Goal: Transaction & Acquisition: Purchase product/service

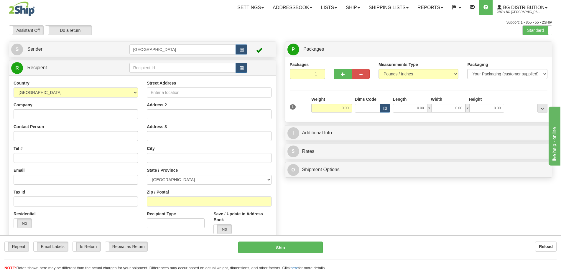
click at [190, 73] on td at bounding box center [188, 68] width 118 height 12
click at [193, 70] on input "text" at bounding box center [182, 68] width 107 height 10
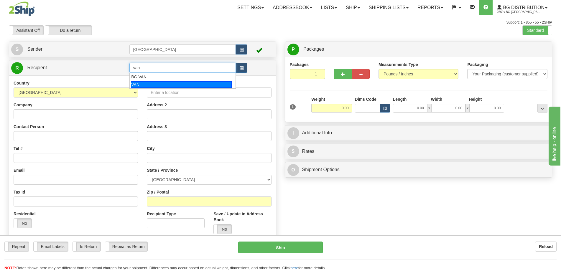
click at [179, 83] on div "VAN" at bounding box center [181, 84] width 101 height 6
type input "VAN"
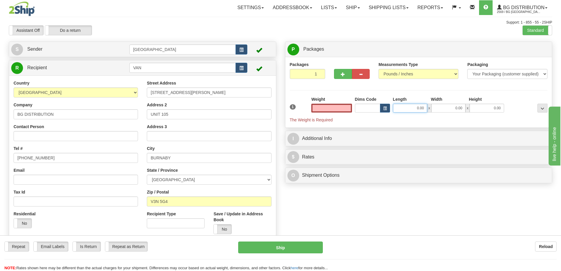
type input "0.00"
click at [412, 107] on input "0.00" at bounding box center [410, 108] width 34 height 9
type input "8.00"
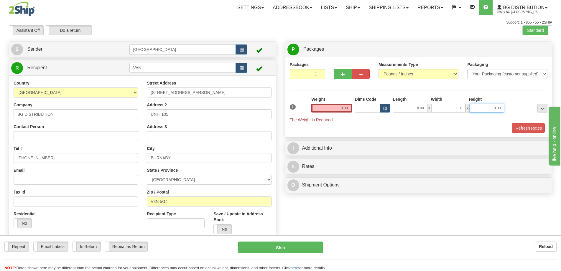
type input "8.00"
type input "5.00"
drag, startPoint x: 329, startPoint y: 100, endPoint x: 331, endPoint y: 103, distance: 3.4
click at [329, 101] on div "Weight 0.00" at bounding box center [331, 104] width 40 height 16
click at [331, 104] on input "0.00" at bounding box center [331, 108] width 40 height 9
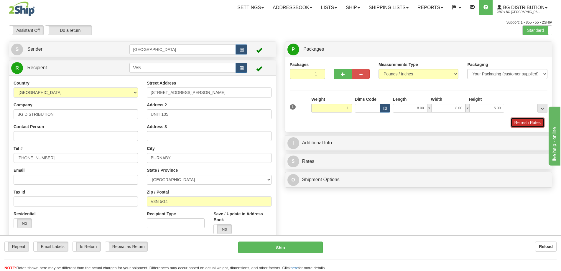
type input "1.00"
click at [521, 121] on button "Refresh Rates" at bounding box center [527, 123] width 34 height 10
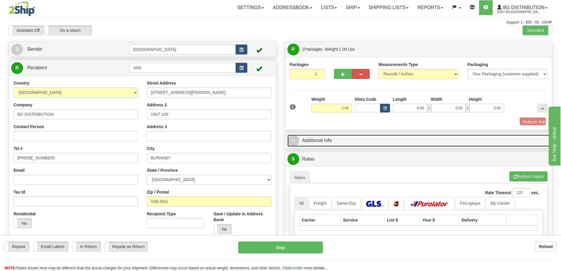
click at [501, 135] on link "I Additional Info" at bounding box center [418, 141] width 263 height 12
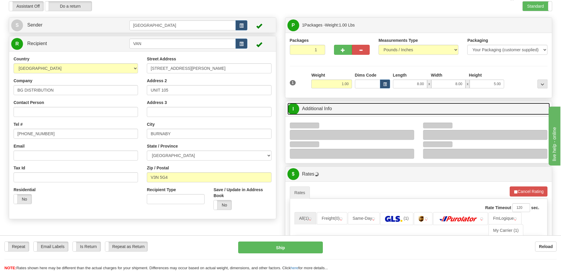
scroll to position [88, 0]
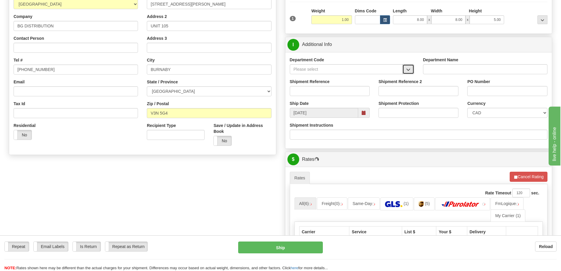
click at [405, 69] on button "button" at bounding box center [408, 69] width 12 height 10
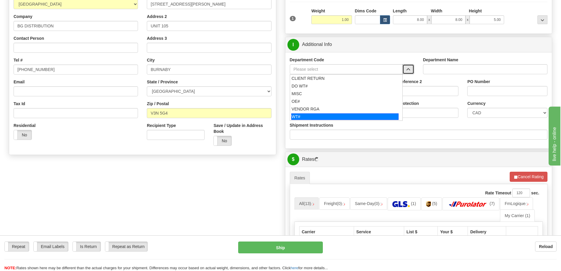
click at [318, 116] on div "WT#" at bounding box center [344, 116] width 107 height 6
type input "WT#"
type input "WAREHOUSE TRANSFERS"
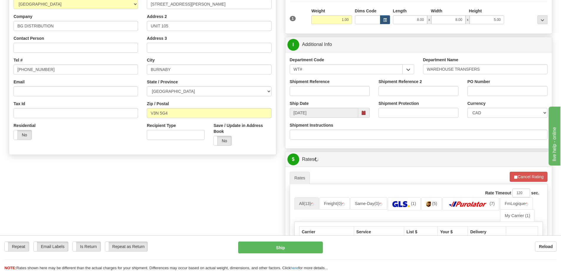
click at [324, 100] on div "Shipment Reference" at bounding box center [329, 90] width 89 height 22
click at [325, 93] on input "Shipment Reference" at bounding box center [330, 91] width 80 height 10
type input "166109-00"
click at [529, 93] on input "PO Number" at bounding box center [507, 91] width 80 height 10
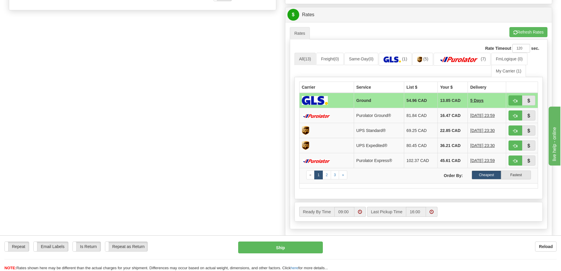
scroll to position [236, 0]
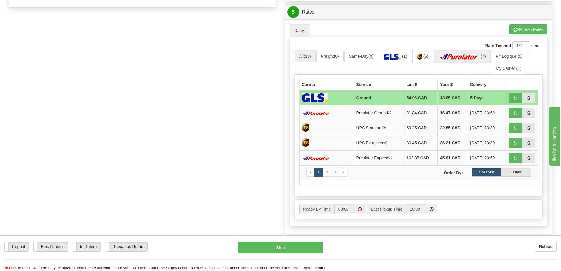
type input "."
click at [478, 54] on img at bounding box center [458, 57] width 41 height 6
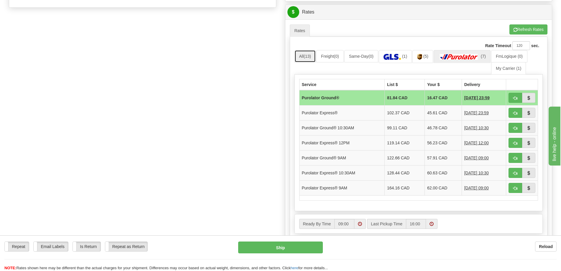
click at [299, 59] on link "All (13)" at bounding box center [304, 56] width 21 height 12
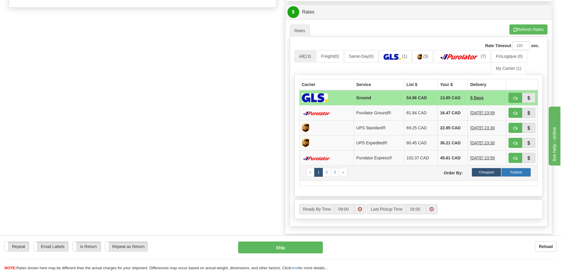
click at [519, 174] on label "Fastest" at bounding box center [516, 172] width 30 height 9
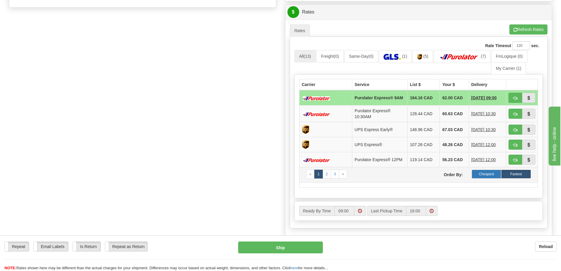
click at [486, 174] on label "Cheapest" at bounding box center [486, 174] width 30 height 9
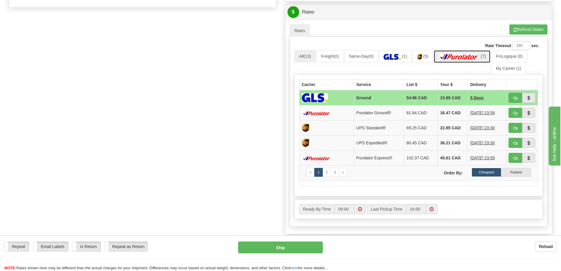
click at [454, 59] on img at bounding box center [458, 57] width 41 height 6
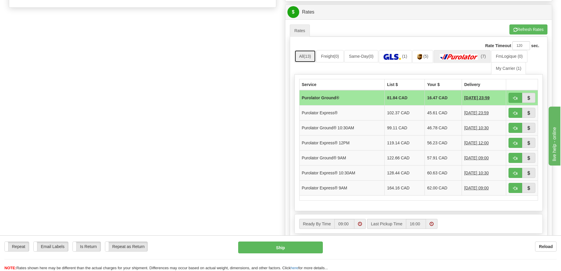
click at [311, 60] on link "All (13)" at bounding box center [304, 56] width 21 height 12
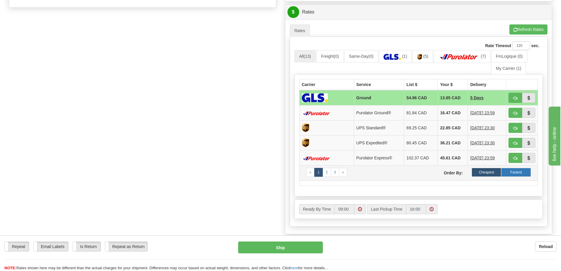
click at [508, 172] on label "Fastest" at bounding box center [516, 172] width 30 height 9
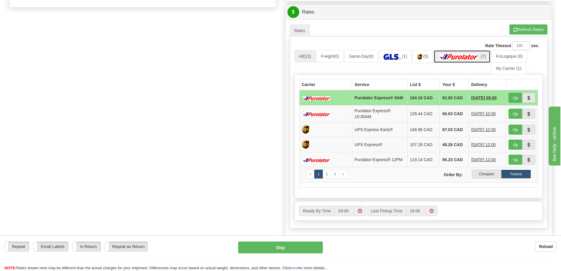
click at [470, 56] on img at bounding box center [458, 57] width 41 height 6
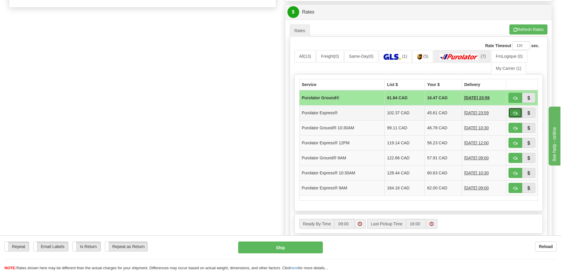
click at [514, 114] on span "button" at bounding box center [515, 113] width 4 height 4
type input "202"
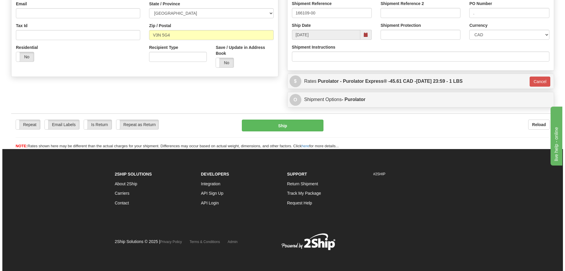
scroll to position [167, 0]
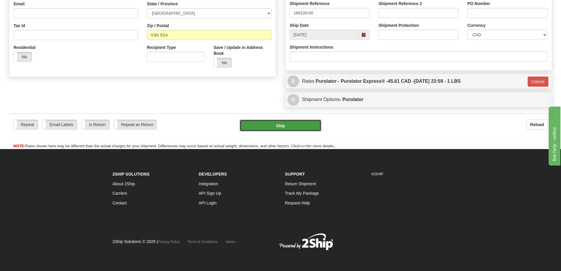
click at [275, 126] on button "Ship" at bounding box center [281, 126] width 82 height 12
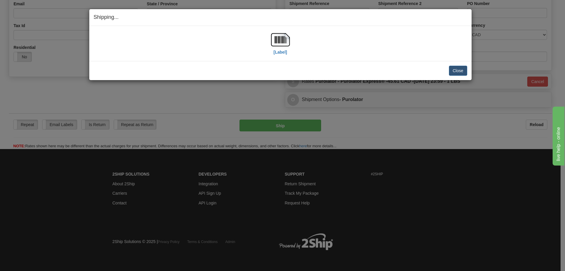
click at [291, 44] on div "[Label]" at bounding box center [281, 43] width 374 height 26
click at [287, 43] on img at bounding box center [280, 39] width 19 height 19
click at [460, 71] on button "Close" at bounding box center [458, 71] width 18 height 10
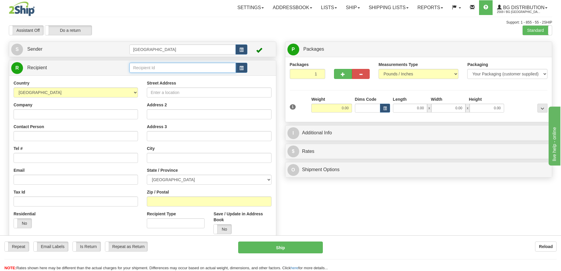
click at [144, 72] on input "text" at bounding box center [182, 68] width 107 height 10
click at [146, 75] on div "ALLEGION" at bounding box center [181, 77] width 101 height 6
type input "ALLEGION"
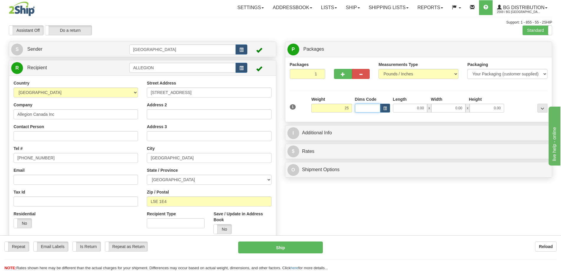
type input "25.00"
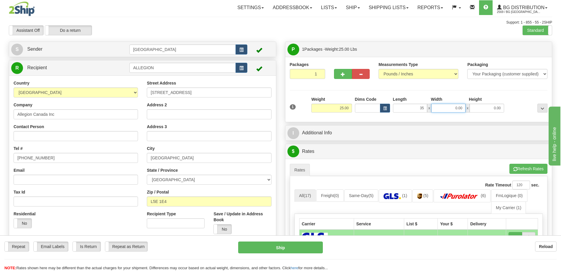
type input "35.00"
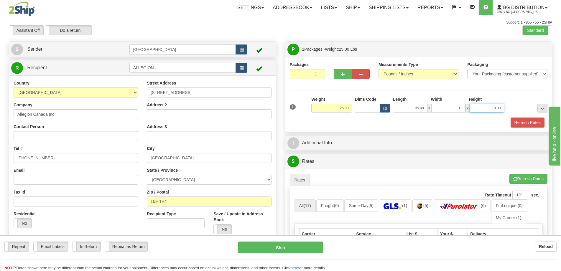
type input "12.00"
type input "10.00"
click at [521, 120] on button "Refresh Rates" at bounding box center [527, 123] width 34 height 10
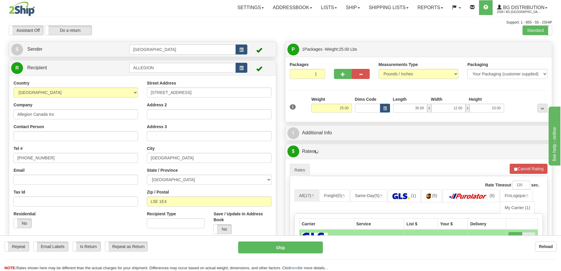
click at [341, 15] on div "Toggle navigation Settings Shipping Preferences Fields Preferences New" at bounding box center [280, 212] width 561 height 425
click at [351, 7] on link "Ship" at bounding box center [352, 7] width 23 height 15
click at [340, 18] on link "Ship Screen" at bounding box center [340, 21] width 47 height 8
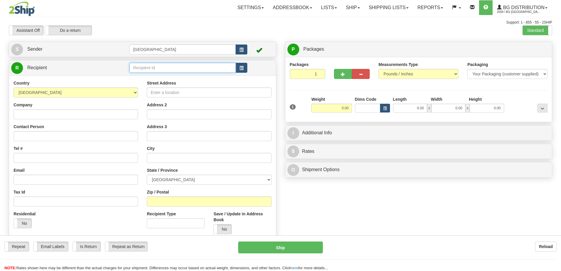
click at [174, 67] on input "text" at bounding box center [182, 68] width 107 height 10
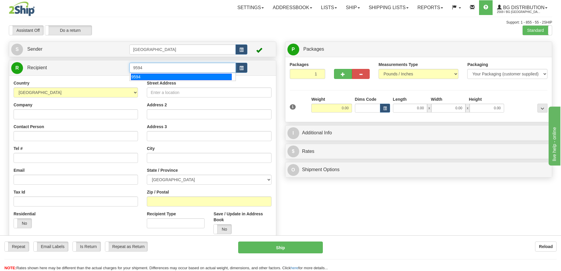
type input "9594"
click at [185, 85] on div "Country AFGHANISTAN ALAND ISLANDS ALBANIA ALGERIA AMERICAN SAMOA ANDORRA ANGOLA…" at bounding box center [142, 159] width 267 height 168
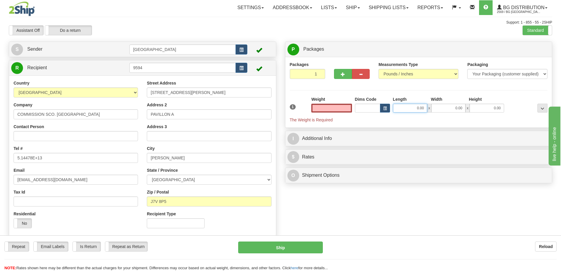
type input "0.00"
click at [412, 106] on input "0.00" at bounding box center [410, 108] width 34 height 9
type input "11.00"
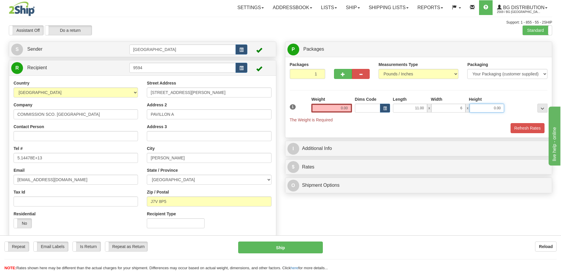
type input "6.00"
type input "4.00"
click at [334, 107] on input "0.00" at bounding box center [331, 108] width 40 height 9
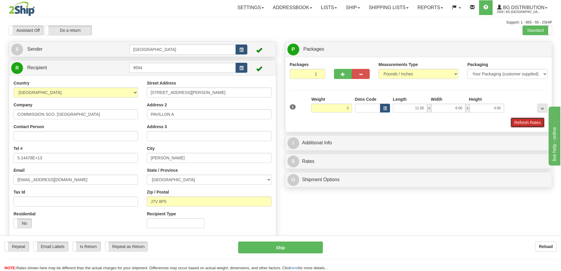
click at [523, 121] on button "Refresh Rates" at bounding box center [527, 123] width 34 height 10
type input "3.00"
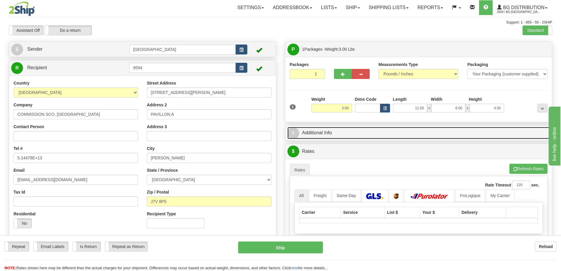
click at [497, 128] on link "I Additional Info" at bounding box center [418, 133] width 263 height 12
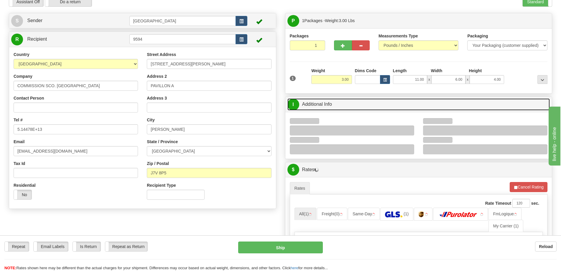
scroll to position [59, 0]
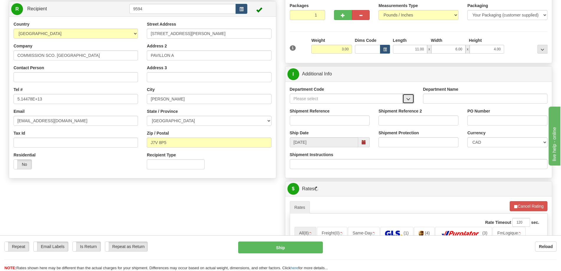
click at [409, 102] on button "button" at bounding box center [408, 99] width 12 height 10
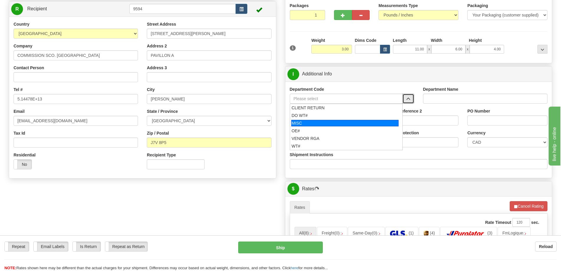
click at [339, 127] on li "OE#" at bounding box center [346, 131] width 112 height 8
type input "OE#"
type input "ORDERS"
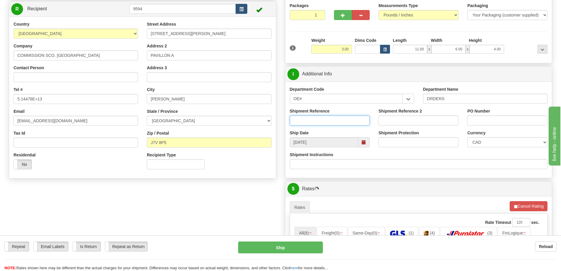
click at [341, 121] on input "Shipment Reference" at bounding box center [330, 120] width 80 height 10
type input "50323112-00"
click at [490, 121] on input "PO Number" at bounding box center [507, 120] width 80 height 10
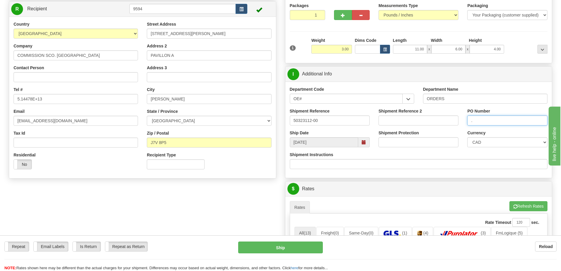
scroll to position [177, 0]
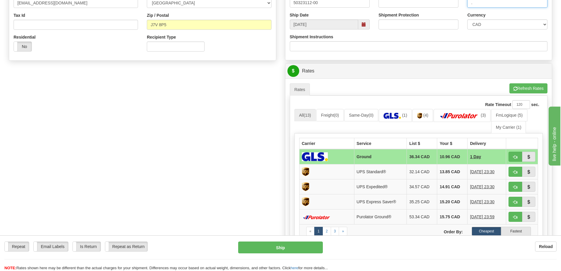
type input "."
click at [511, 154] on button "button" at bounding box center [515, 157] width 14 height 10
type input "1"
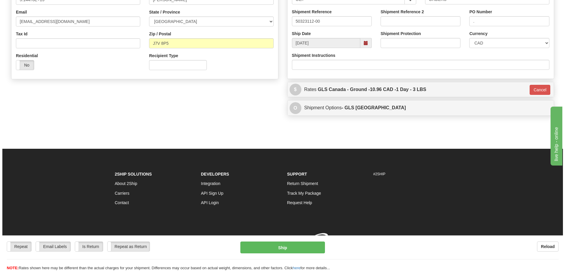
scroll to position [167, 0]
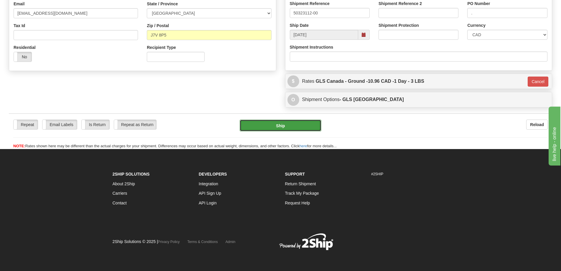
click at [274, 125] on button "Ship" at bounding box center [281, 126] width 82 height 12
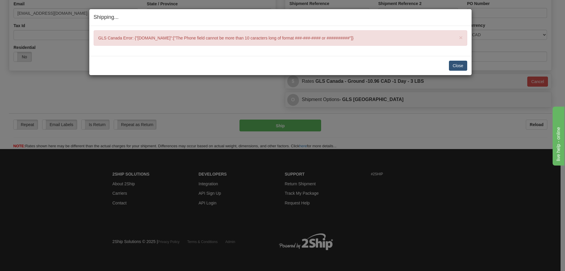
drag, startPoint x: 431, startPoint y: 63, endPoint x: 450, endPoint y: 66, distance: 18.9
click at [432, 64] on div "Close Cancel" at bounding box center [281, 66] width 374 height 10
click at [450, 66] on button "Close" at bounding box center [458, 66] width 18 height 10
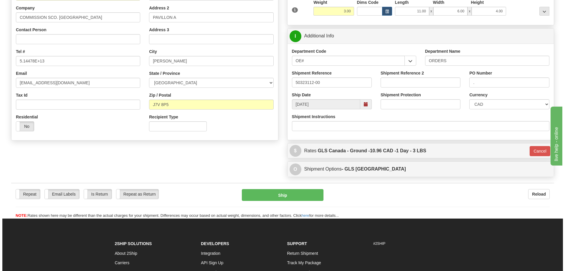
scroll to position [19, 0]
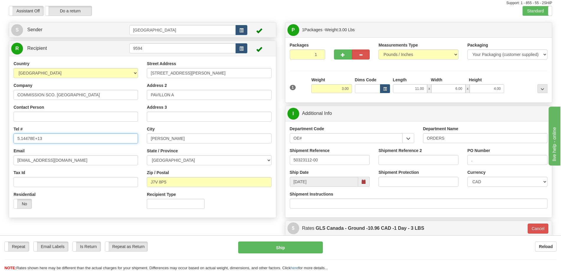
drag, startPoint x: 55, startPoint y: 140, endPoint x: 0, endPoint y: 137, distance: 54.9
click at [0, 137] on html "Training Course Close Toggle navigation Settings Shipping Preferences New Sende…" at bounding box center [280, 116] width 561 height 271
type input "5144777000"
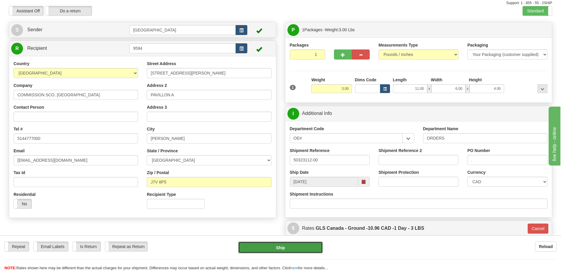
click at [283, 244] on button "Ship" at bounding box center [280, 248] width 85 height 12
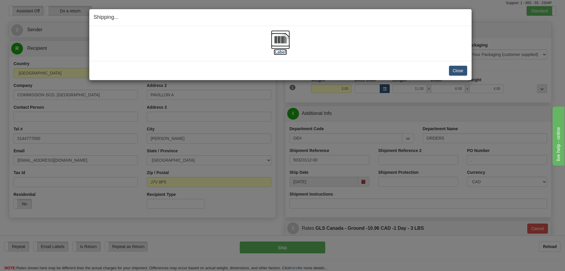
click at [280, 50] on label "[Label]" at bounding box center [281, 52] width 14 height 6
click at [456, 68] on button "Close" at bounding box center [458, 71] width 18 height 10
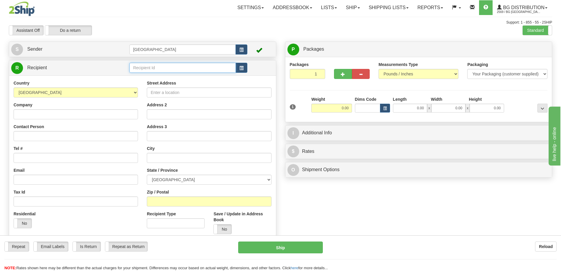
click at [149, 66] on input "text" at bounding box center [182, 68] width 107 height 10
click at [149, 70] on input "1046" at bounding box center [182, 68] width 107 height 10
click at [149, 72] on input "1046" at bounding box center [182, 68] width 107 height 10
click at [149, 76] on div "1046" at bounding box center [181, 77] width 100 height 6
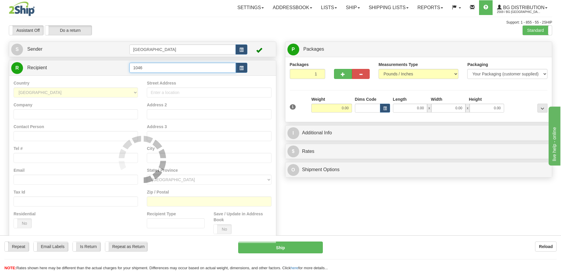
type input "1046"
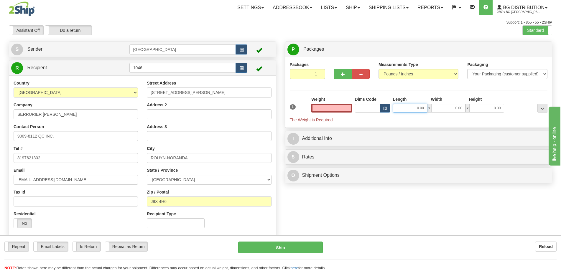
type input "0.00"
click at [408, 106] on input "0.00" at bounding box center [410, 108] width 34 height 9
type input "22.00"
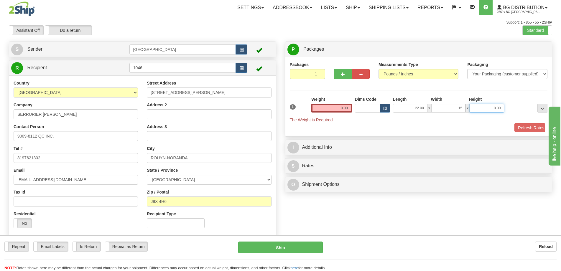
type input "15.00"
type input "16.00"
click at [334, 111] on input "0.00" at bounding box center [331, 108] width 40 height 9
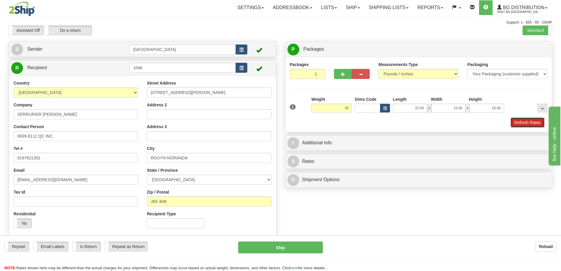
click at [511, 119] on button "Refresh Rates" at bounding box center [527, 123] width 34 height 10
type input "35.00"
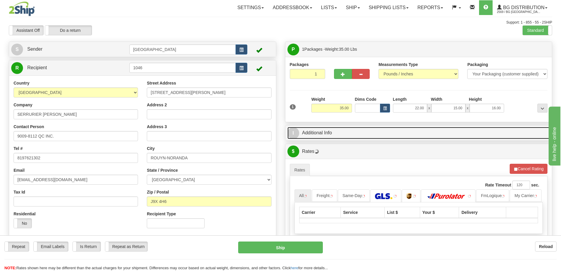
click at [481, 132] on link "I Additional Info" at bounding box center [418, 133] width 263 height 12
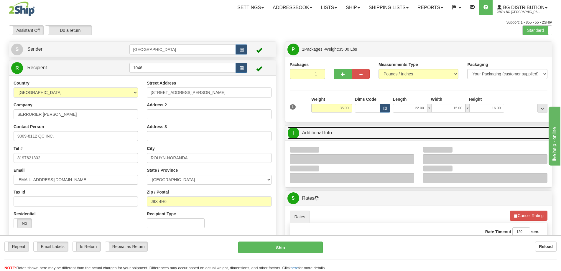
scroll to position [59, 0]
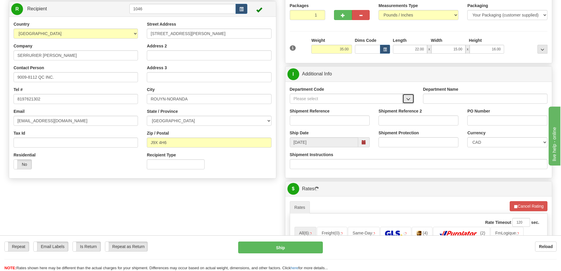
click at [412, 98] on button "button" at bounding box center [408, 99] width 12 height 10
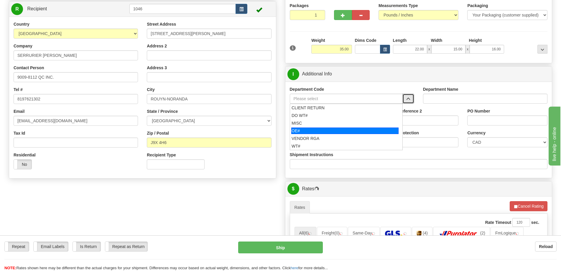
click at [321, 131] on div "OE#" at bounding box center [344, 131] width 107 height 6
type input "OE#"
type input "ORDERS"
click at [329, 117] on input "Shipment Reference" at bounding box center [330, 120] width 80 height 10
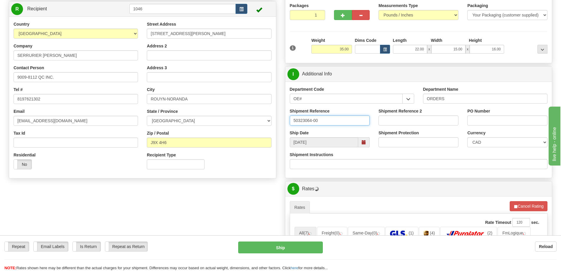
type input "50323064-00"
click at [485, 128] on div "PO Number" at bounding box center [507, 119] width 89 height 22
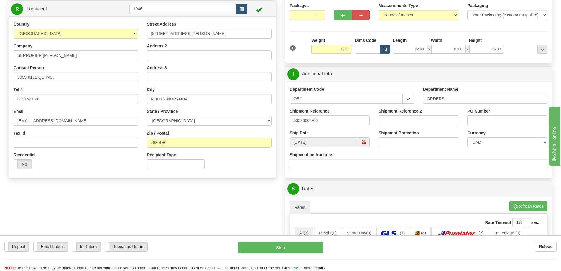
click at [484, 126] on div "PO Number" at bounding box center [507, 119] width 89 height 22
drag, startPoint x: 484, startPoint y: 126, endPoint x: 485, endPoint y: 121, distance: 4.7
click at [484, 124] on div "PO Number" at bounding box center [507, 119] width 89 height 22
click at [485, 121] on input "PO Number" at bounding box center [507, 120] width 80 height 10
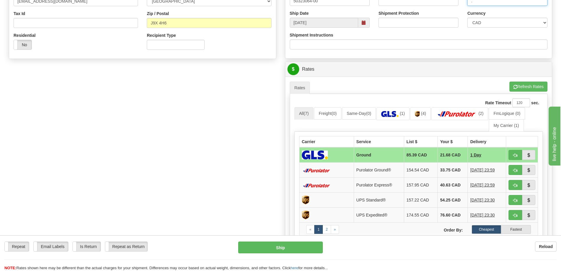
scroll to position [206, 0]
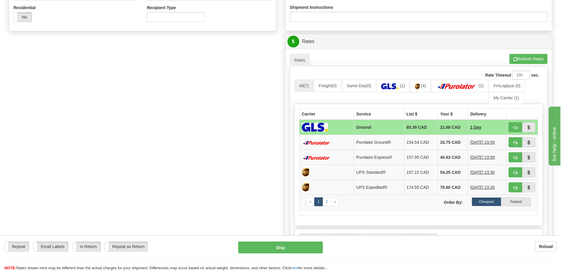
type input "."
click at [516, 122] on td at bounding box center [522, 127] width 32 height 15
click at [515, 125] on button "button" at bounding box center [515, 127] width 14 height 10
type input "1"
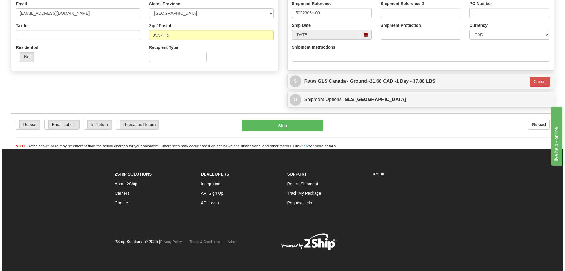
scroll to position [167, 0]
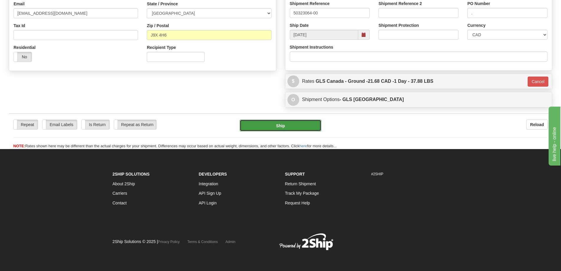
click at [310, 125] on button "Ship" at bounding box center [281, 126] width 82 height 12
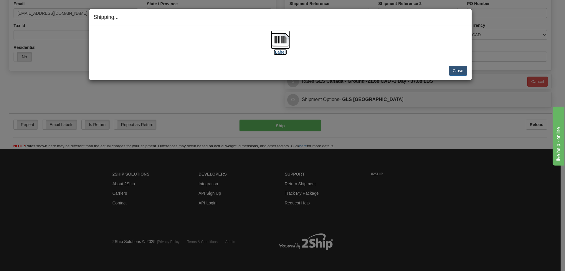
click at [282, 44] on img at bounding box center [280, 39] width 19 height 19
click at [453, 68] on button "Close" at bounding box center [458, 71] width 18 height 10
